Goal: Information Seeking & Learning: Compare options

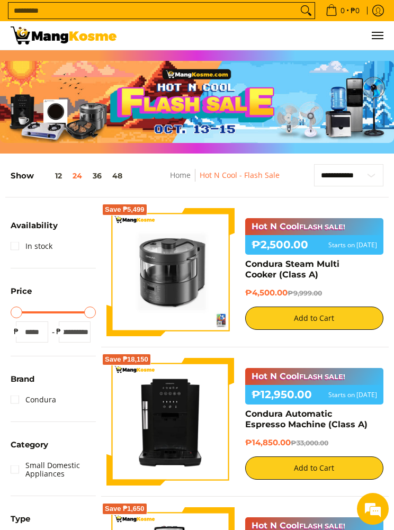
click at [50, 42] on img at bounding box center [64, 35] width 106 height 18
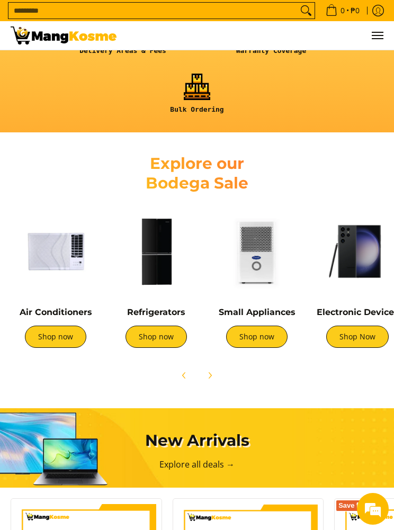
scroll to position [401, 0]
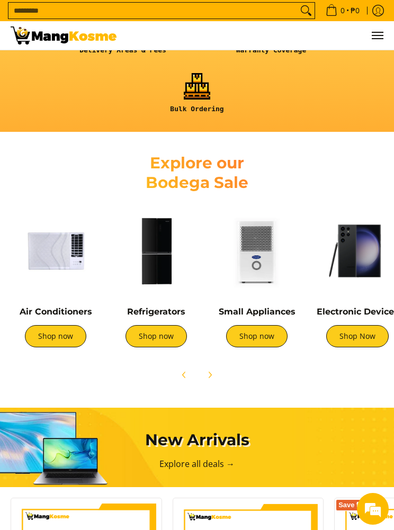
click at [53, 331] on link "Shop now" at bounding box center [55, 336] width 61 height 22
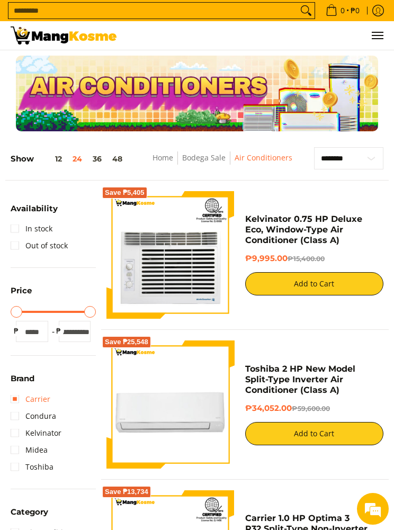
click at [11, 397] on link "Carrier" at bounding box center [31, 399] width 40 height 17
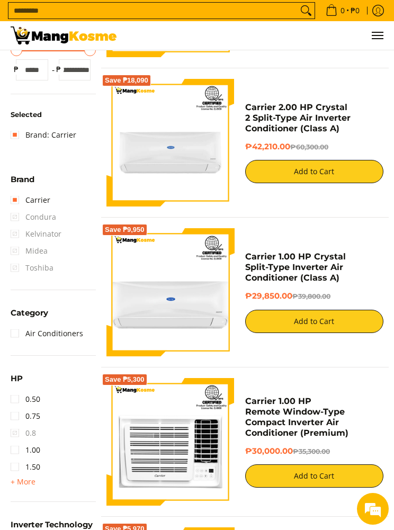
scroll to position [263, 0]
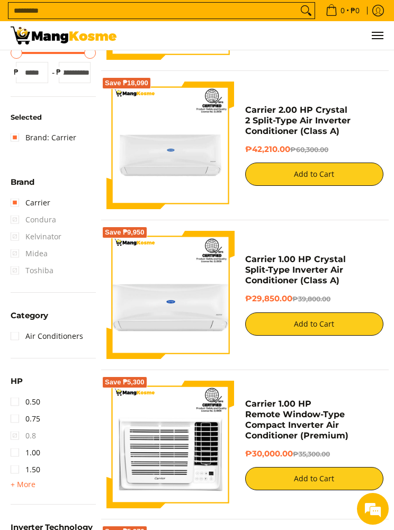
click at [11, 450] on link "1.00" at bounding box center [26, 452] width 30 height 17
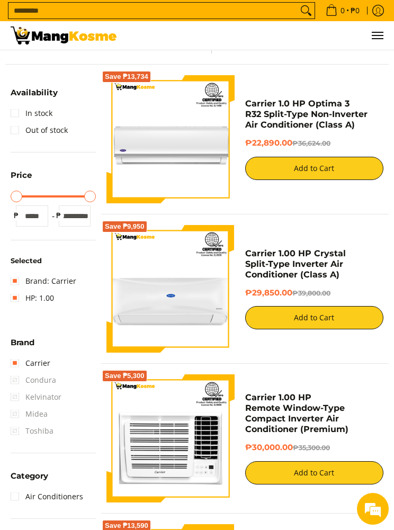
scroll to position [124, 0]
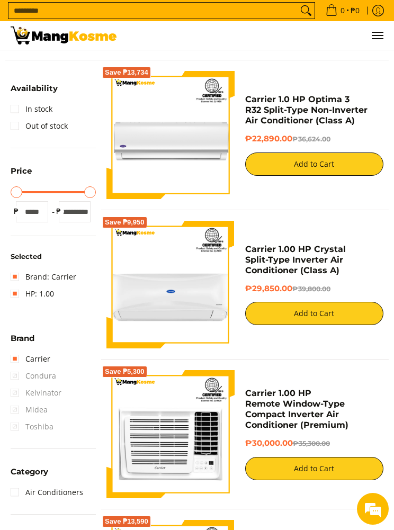
click at [19, 376] on span "Condura" at bounding box center [34, 375] width 46 height 17
click at [13, 273] on link "Brand: Carrier" at bounding box center [44, 276] width 66 height 17
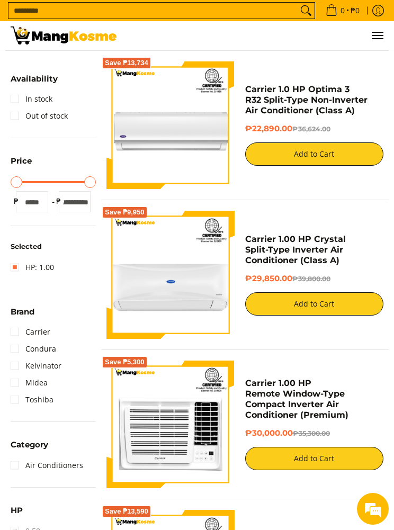
scroll to position [96, 0]
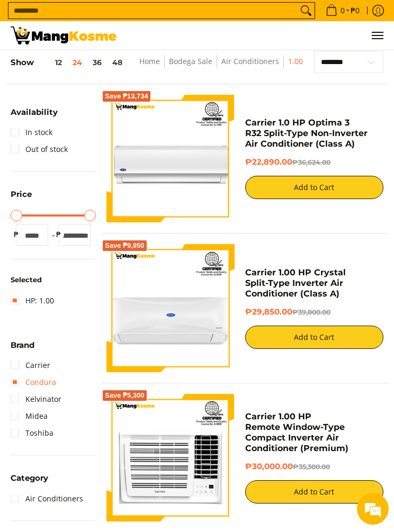
click at [19, 384] on link "Condura" at bounding box center [34, 382] width 46 height 17
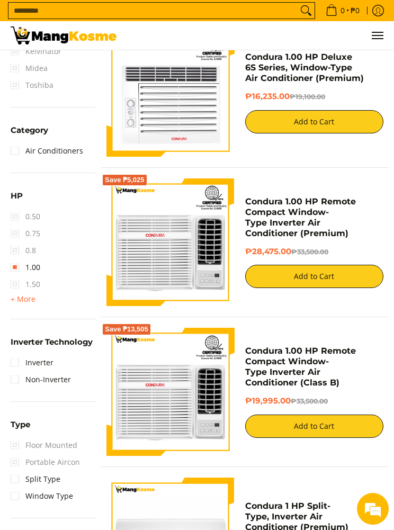
scroll to position [466, 0]
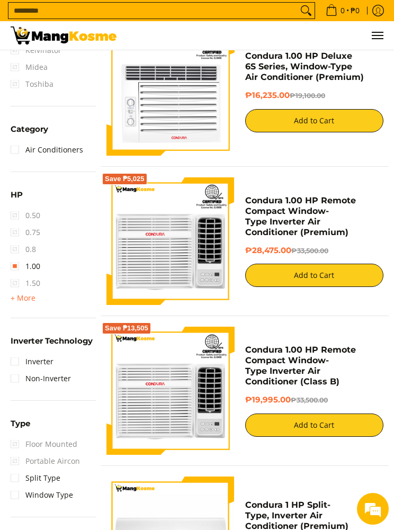
click at [20, 355] on link "Inverter" at bounding box center [32, 361] width 43 height 17
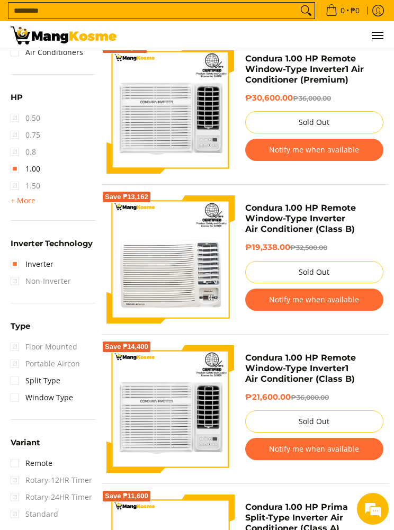
scroll to position [600, 0]
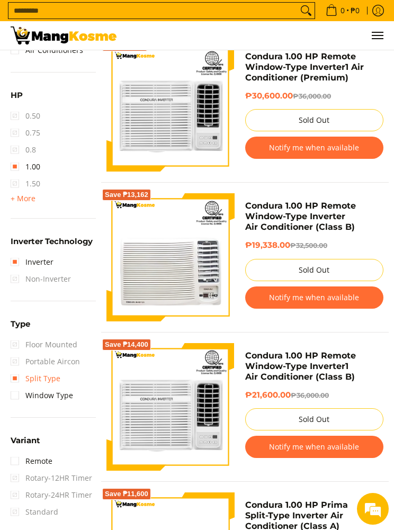
click at [20, 376] on link "Split Type" at bounding box center [36, 378] width 50 height 17
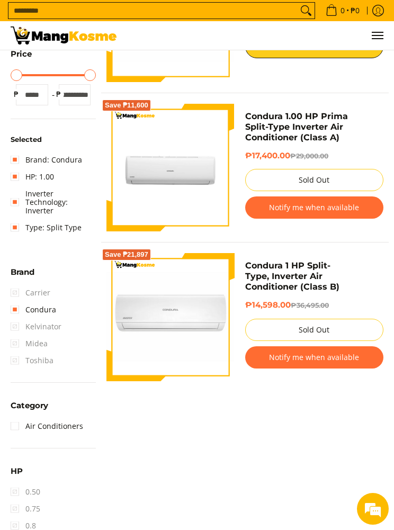
scroll to position [240, 0]
